Goal: Transaction & Acquisition: Purchase product/service

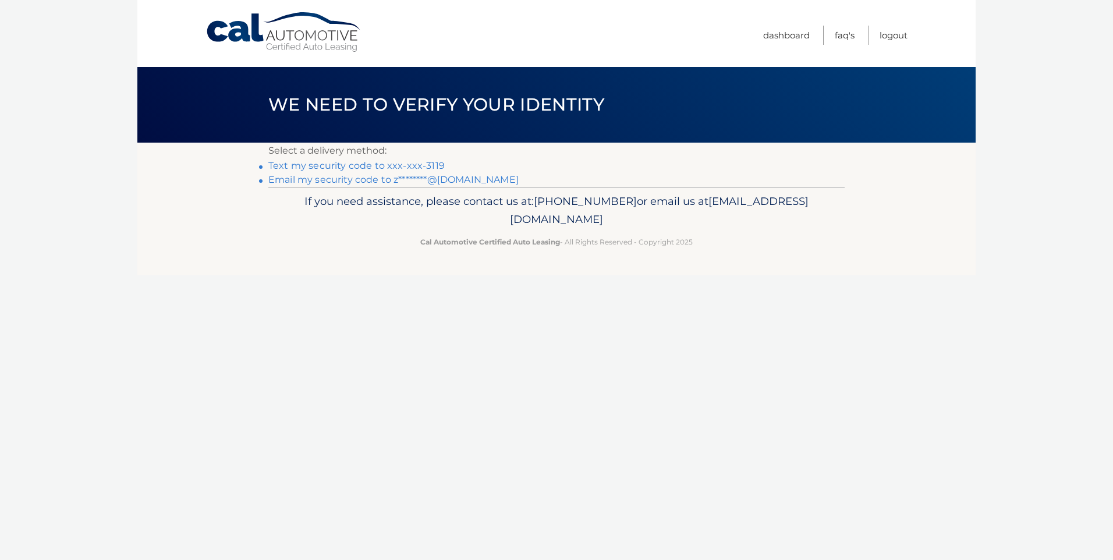
click at [361, 166] on link "Text my security code to xxx-xxx-3119" at bounding box center [356, 165] width 176 height 11
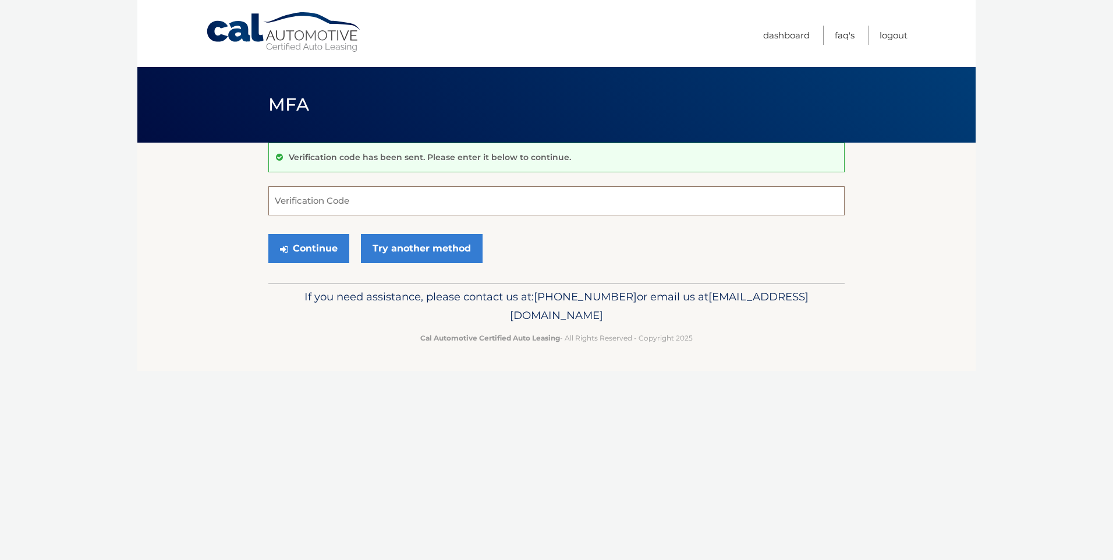
click at [356, 207] on input "Verification Code" at bounding box center [556, 200] width 576 height 29
type input "017107"
click at [306, 249] on button "Continue" at bounding box center [308, 248] width 81 height 29
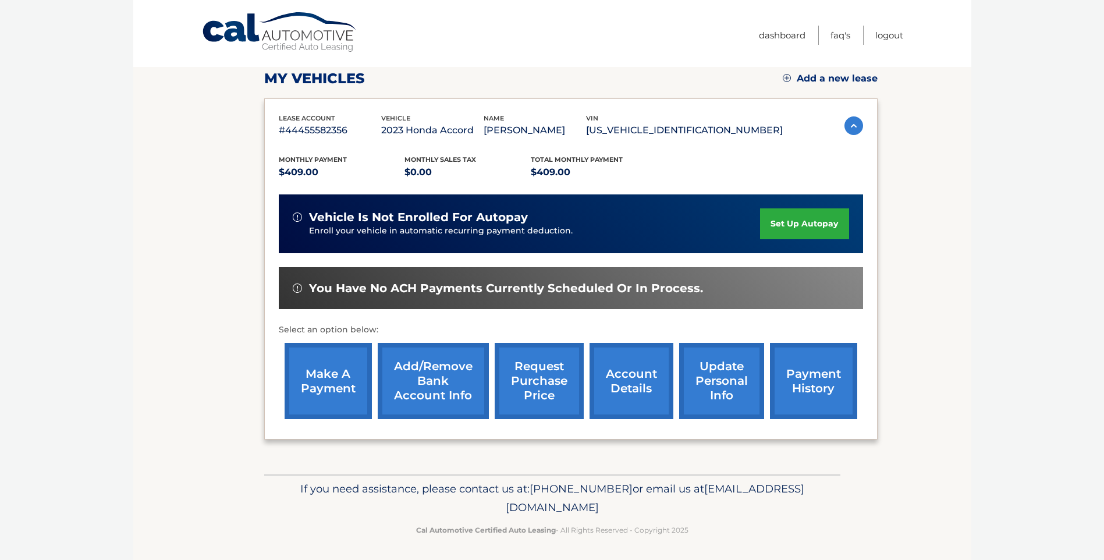
scroll to position [146, 0]
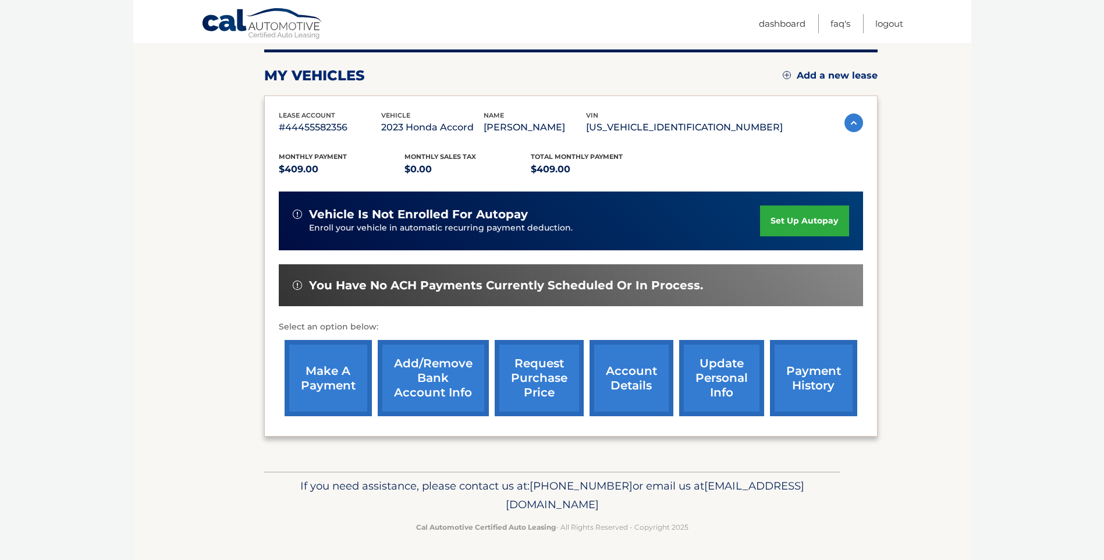
click at [317, 378] on link "make a payment" at bounding box center [328, 378] width 87 height 76
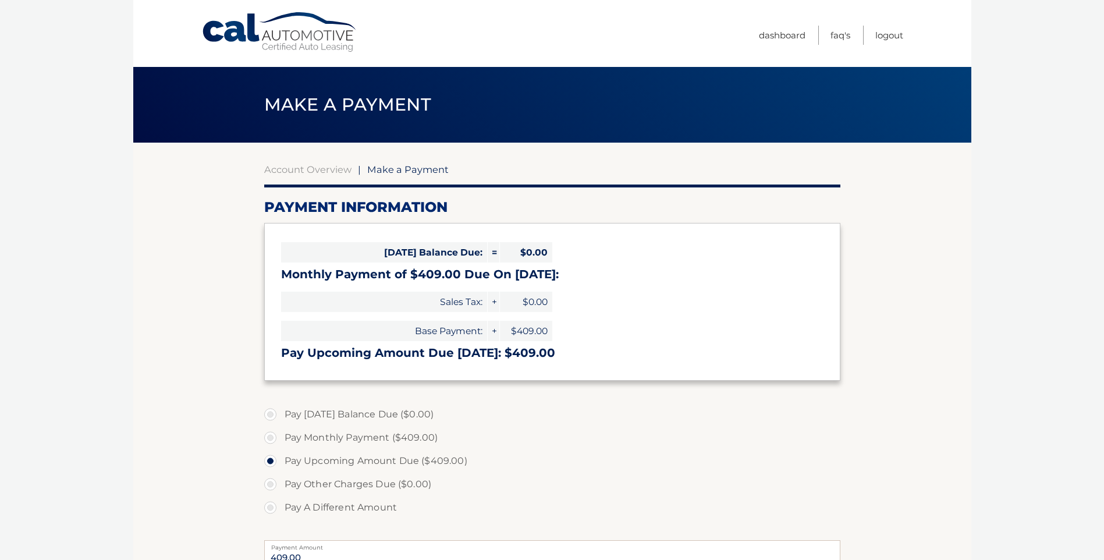
select select "ZTljM2NhNWQtMDFiNi00MTYxLTliODgtZmIxZDAwNjI3N2Ez"
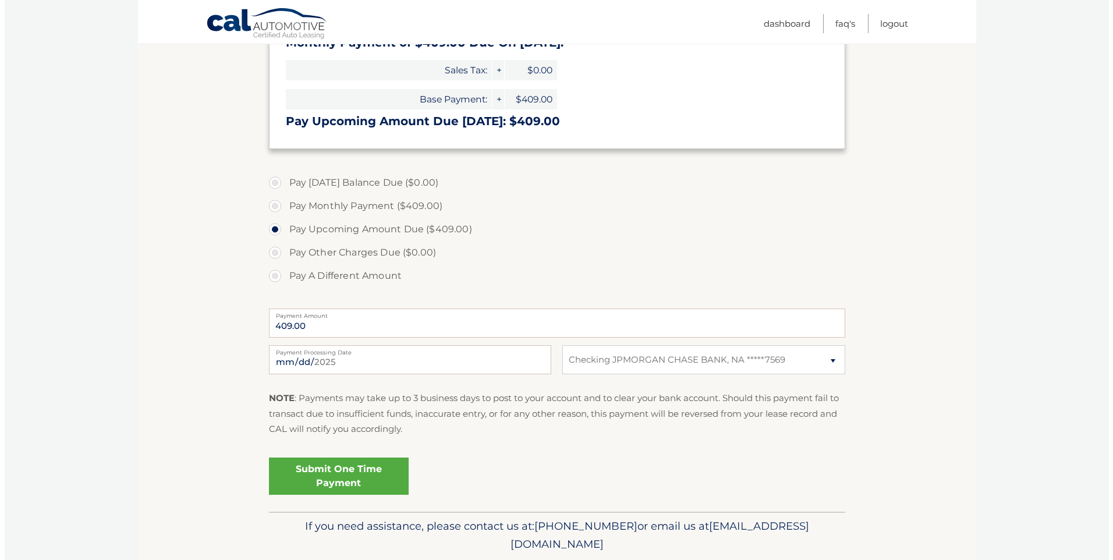
scroll to position [233, 0]
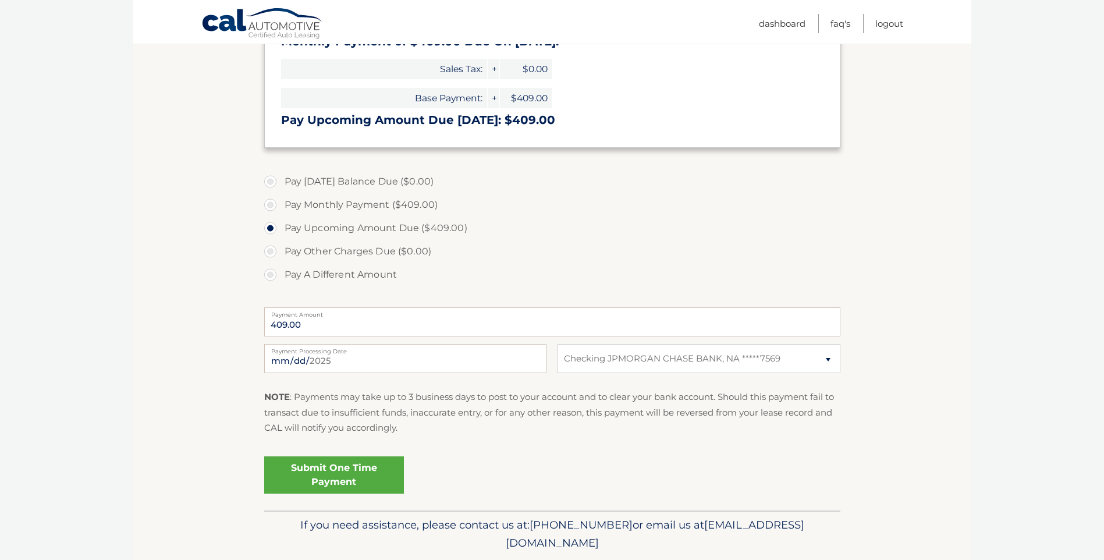
click at [324, 471] on link "Submit One Time Payment" at bounding box center [334, 474] width 140 height 37
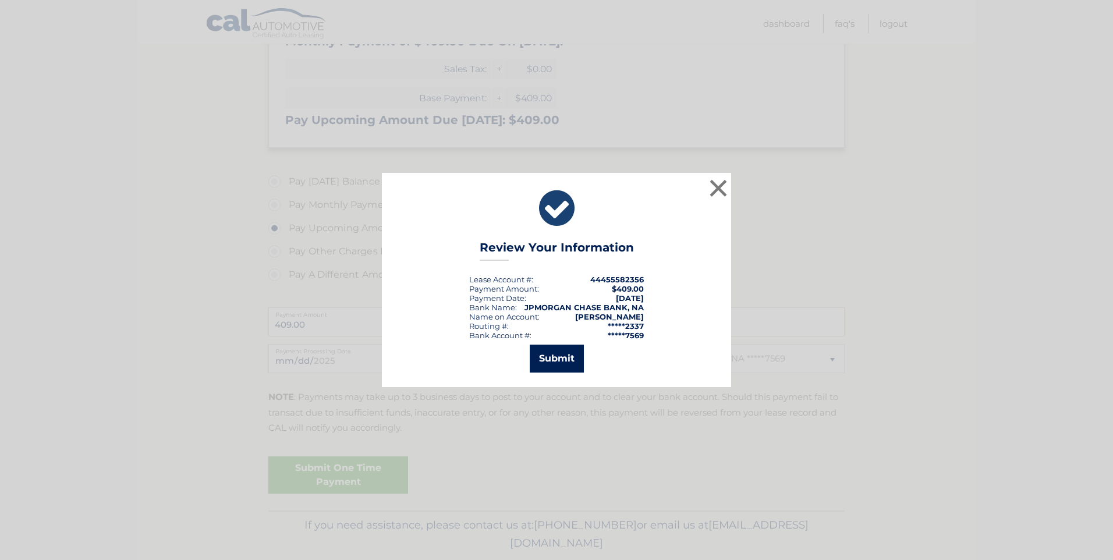
click at [562, 354] on button "Submit" at bounding box center [557, 359] width 54 height 28
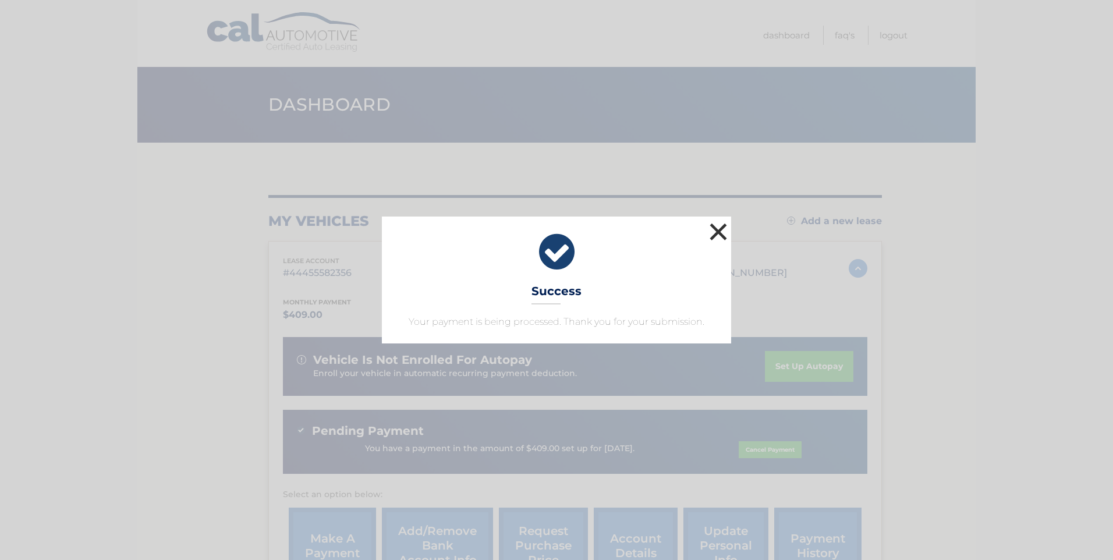
click at [716, 231] on button "×" at bounding box center [718, 231] width 23 height 23
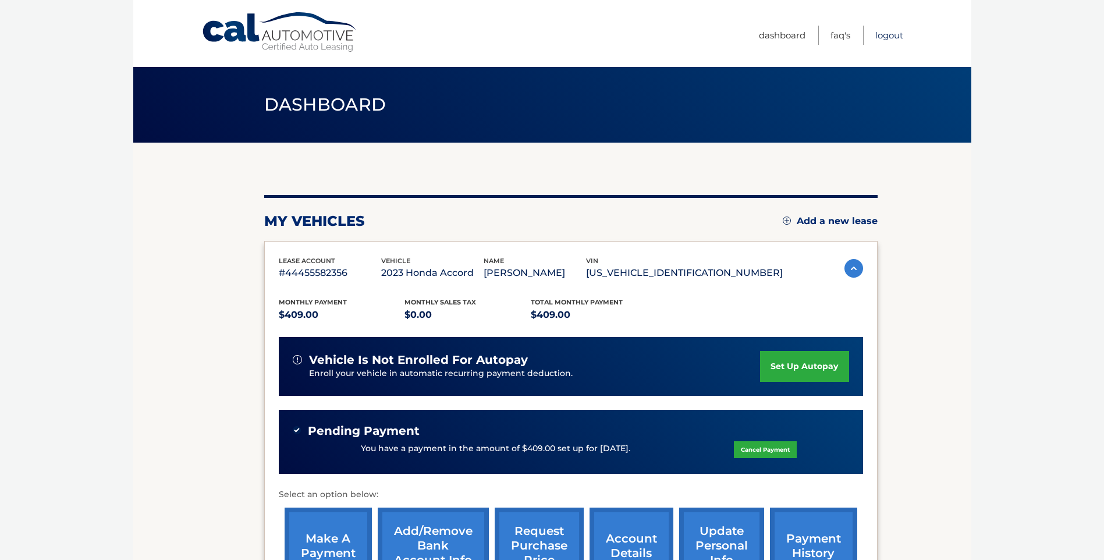
click at [894, 36] on link "Logout" at bounding box center [889, 35] width 28 height 19
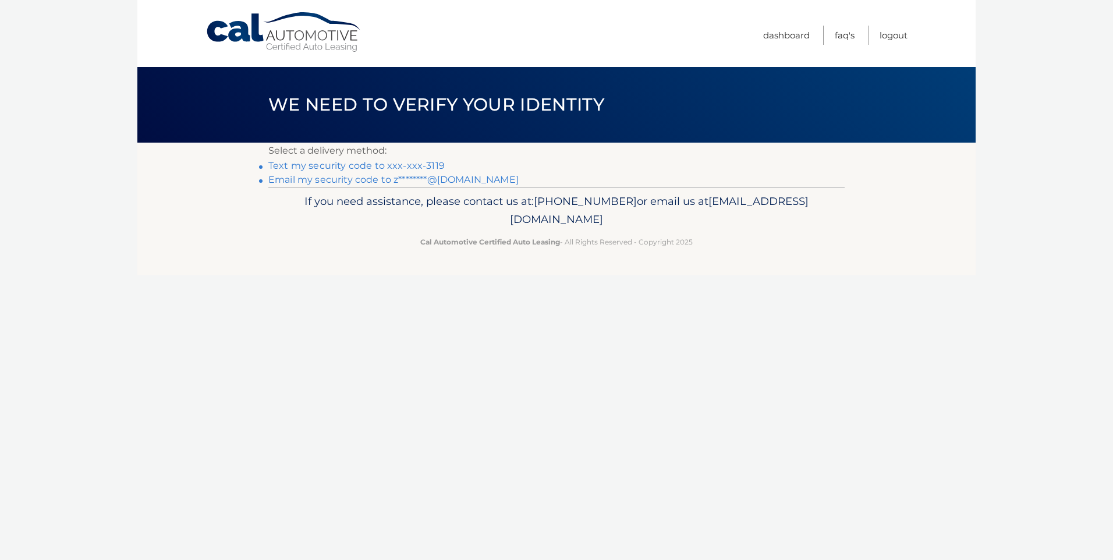
click at [346, 165] on link "Text my security code to xxx-xxx-3119" at bounding box center [356, 165] width 176 height 11
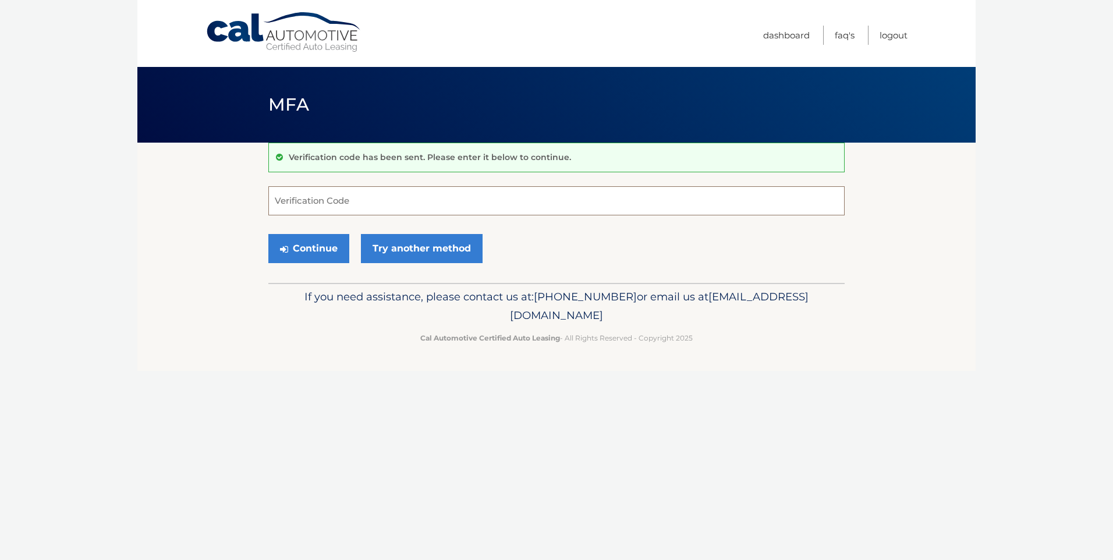
click at [462, 201] on input "Verification Code" at bounding box center [556, 200] width 576 height 29
type input "978934"
drag, startPoint x: 309, startPoint y: 249, endPoint x: 317, endPoint y: 247, distance: 8.2
click at [309, 249] on button "Continue" at bounding box center [308, 248] width 81 height 29
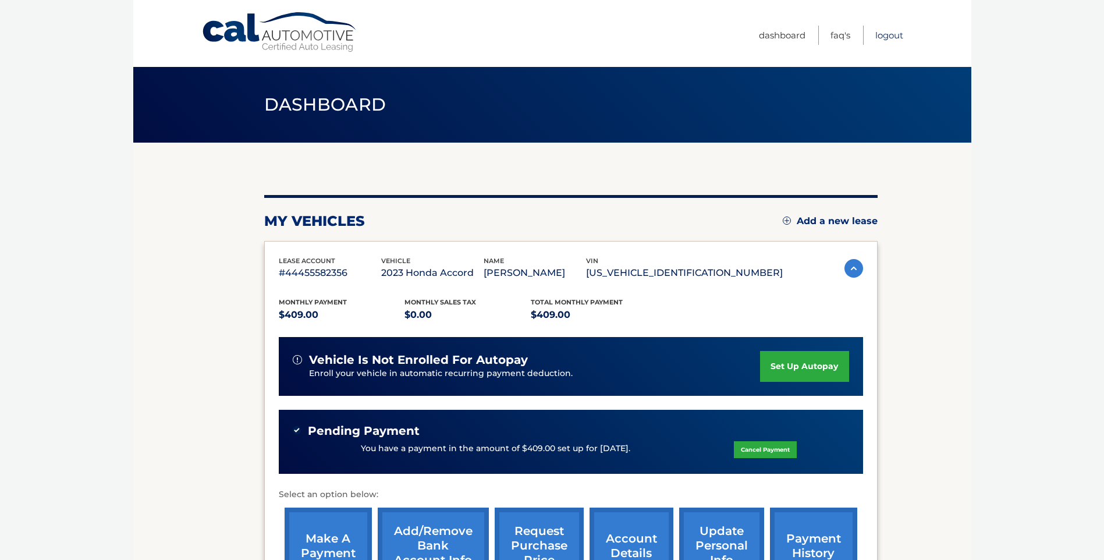
click at [881, 36] on link "Logout" at bounding box center [889, 35] width 28 height 19
